Goal: Task Accomplishment & Management: Complete application form

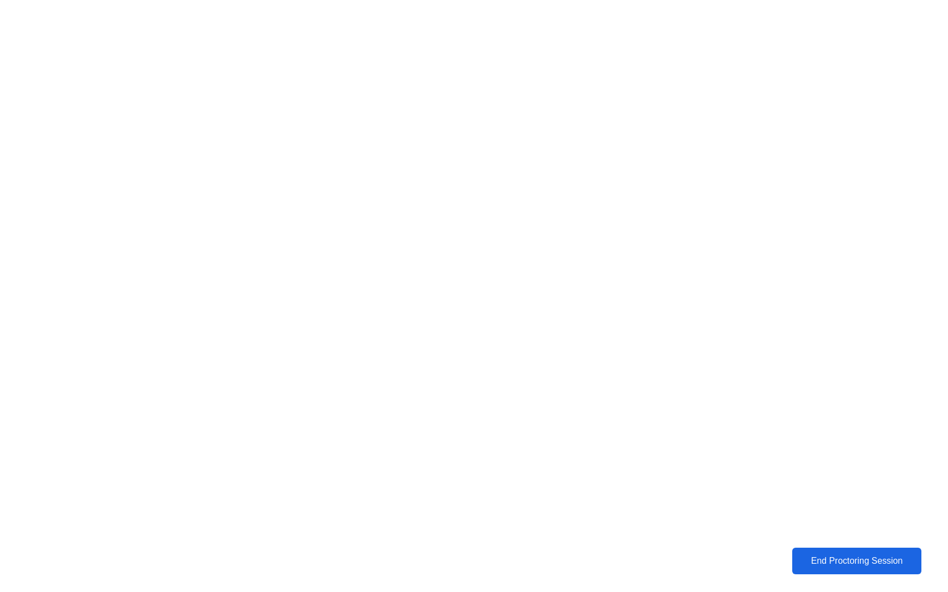
click at [831, 566] on div "End Proctoring Session" at bounding box center [856, 561] width 125 height 10
